Goal: Information Seeking & Learning: Find specific fact

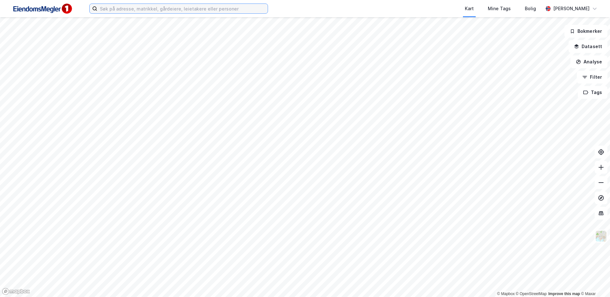
click at [111, 6] on input at bounding box center [182, 9] width 170 height 10
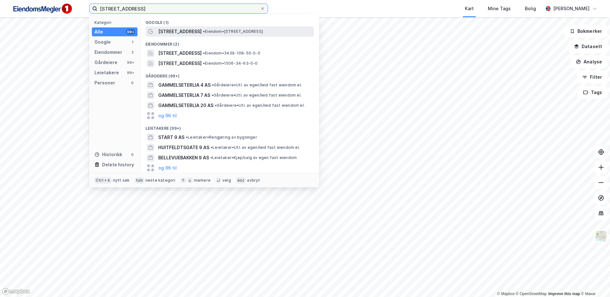
type input "gammelseterlia 9"
click at [191, 34] on span "Gammelseterlia 9" at bounding box center [179, 32] width 43 height 8
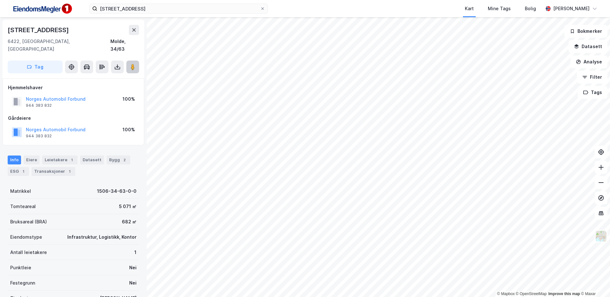
click at [133, 64] on image at bounding box center [133, 67] width 4 height 6
click at [109, 156] on div "Bygg 2" at bounding box center [118, 160] width 24 height 9
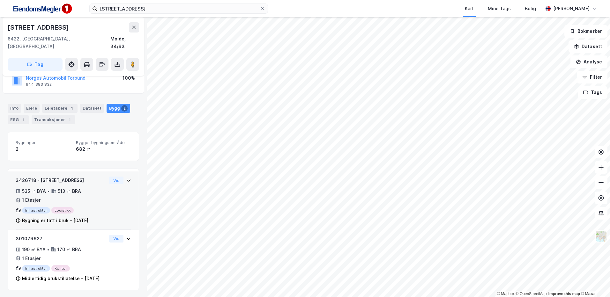
scroll to position [53, 0]
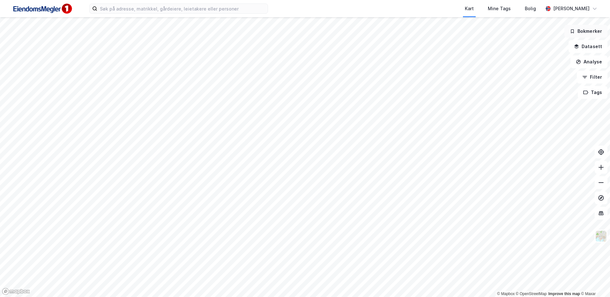
click at [582, 32] on button "Bokmerker" at bounding box center [585, 31] width 43 height 13
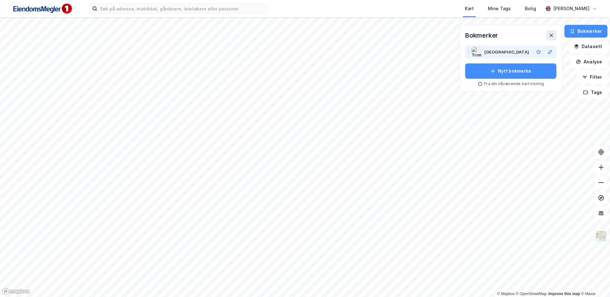
click at [512, 52] on div "[GEOGRAPHIC_DATA]" at bounding box center [507, 52] width 47 height 8
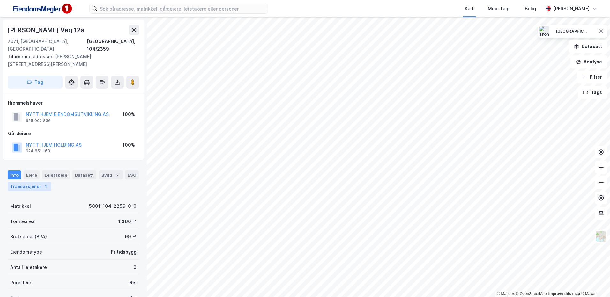
click at [21, 183] on div "Transaksjoner 1" at bounding box center [30, 186] width 44 height 9
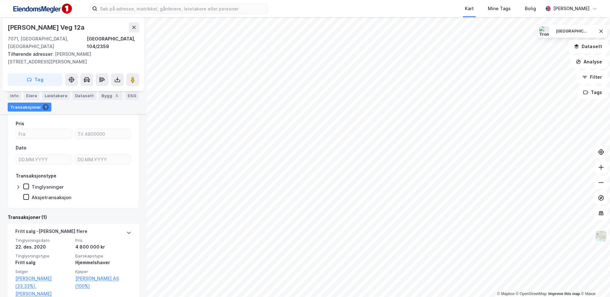
scroll to position [91, 0]
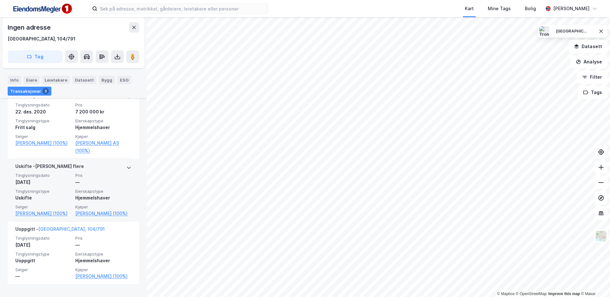
scroll to position [201, 0]
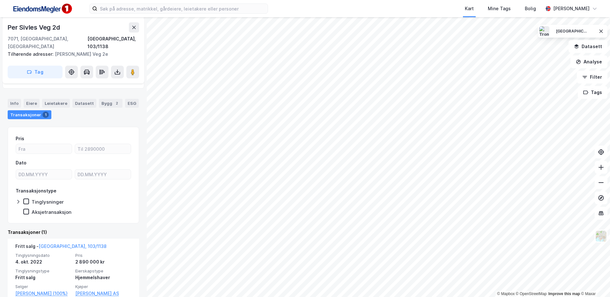
scroll to position [106, 0]
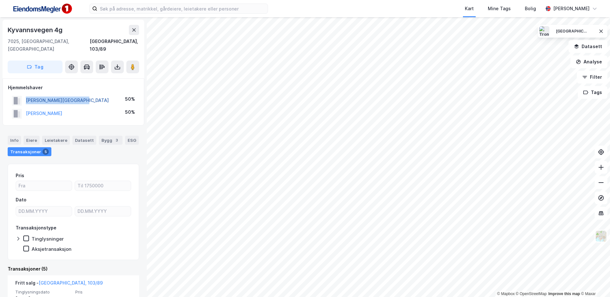
drag, startPoint x: 93, startPoint y: 90, endPoint x: 27, endPoint y: 92, distance: 66.4
click at [27, 94] on div "[PERSON_NAME][GEOGRAPHIC_DATA] 50%" at bounding box center [73, 100] width 131 height 13
copy button "[PERSON_NAME][GEOGRAPHIC_DATA]"
drag, startPoint x: 104, startPoint y: 107, endPoint x: 25, endPoint y: 102, distance: 79.9
click at [25, 107] on div "[PERSON_NAME] 50%" at bounding box center [73, 113] width 131 height 13
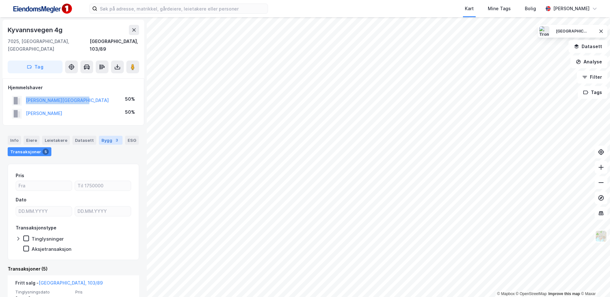
copy button "[PERSON_NAME]"
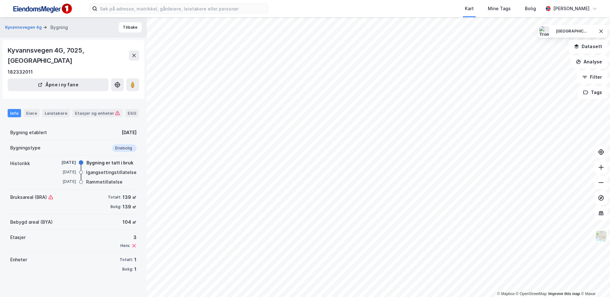
click at [139, 52] on div "Kyvannsvegen 4G, 7025, [GEOGRAPHIC_DATA] 182332011 [GEOGRAPHIC_DATA] i ny fane" at bounding box center [74, 69] width 142 height 59
click at [137, 51] on button at bounding box center [134, 55] width 10 height 10
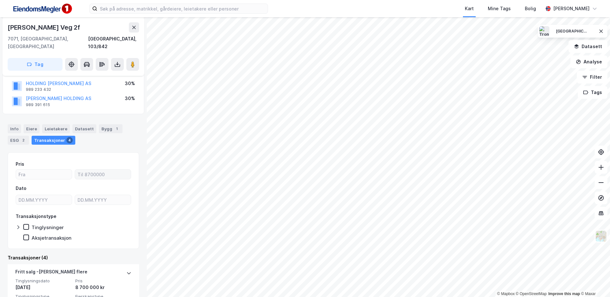
scroll to position [156, 0]
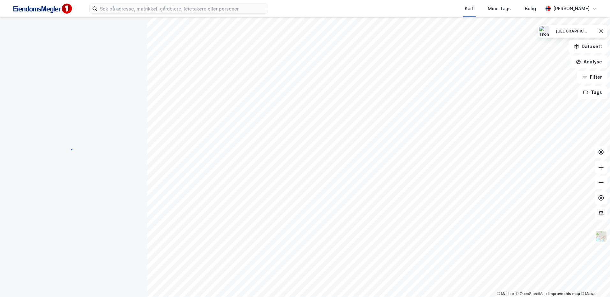
scroll to position [72, 0]
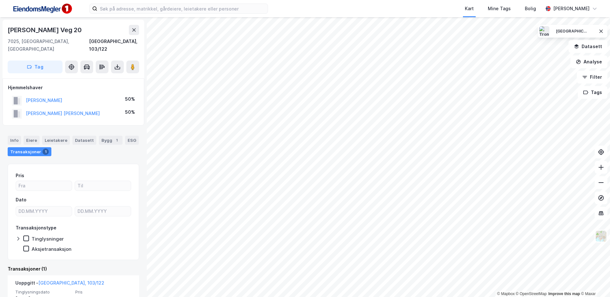
drag, startPoint x: 81, startPoint y: 91, endPoint x: 25, endPoint y: 92, distance: 55.8
click at [25, 94] on div "[PERSON_NAME] 50%" at bounding box center [73, 100] width 131 height 13
copy button "[PERSON_NAME]"
drag, startPoint x: 88, startPoint y: 104, endPoint x: 27, endPoint y: 106, distance: 60.9
click at [27, 107] on div "[PERSON_NAME] [PERSON_NAME] 50%" at bounding box center [73, 113] width 131 height 13
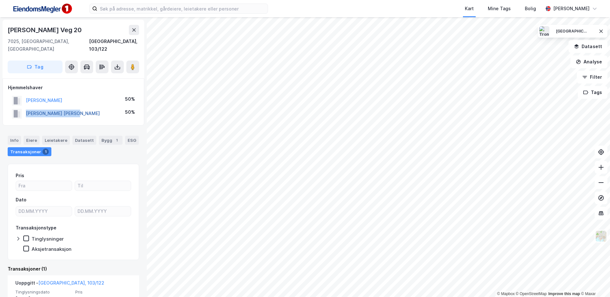
copy button "[PERSON_NAME] [PERSON_NAME]"
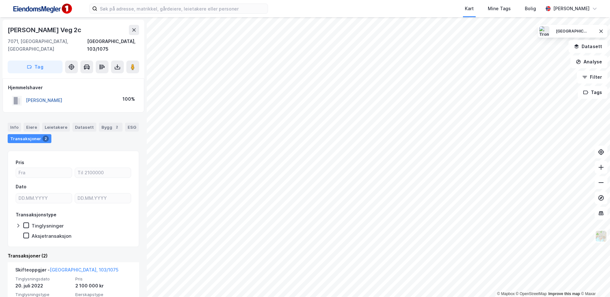
drag, startPoint x: 90, startPoint y: 92, endPoint x: 27, endPoint y: 92, distance: 62.8
click at [27, 94] on div "RØST [PERSON_NAME] 100%" at bounding box center [73, 100] width 131 height 13
copy button "[PERSON_NAME]"
